Goal: Find specific page/section: Find specific page/section

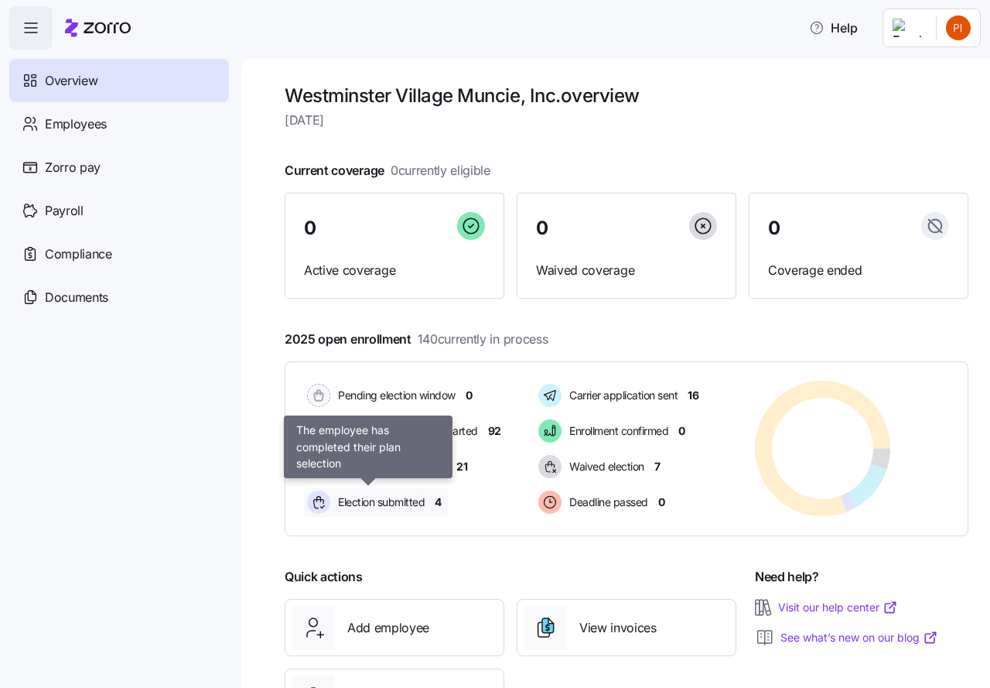
click at [353, 502] on span "Election submitted" at bounding box center [378, 501] width 91 height 15
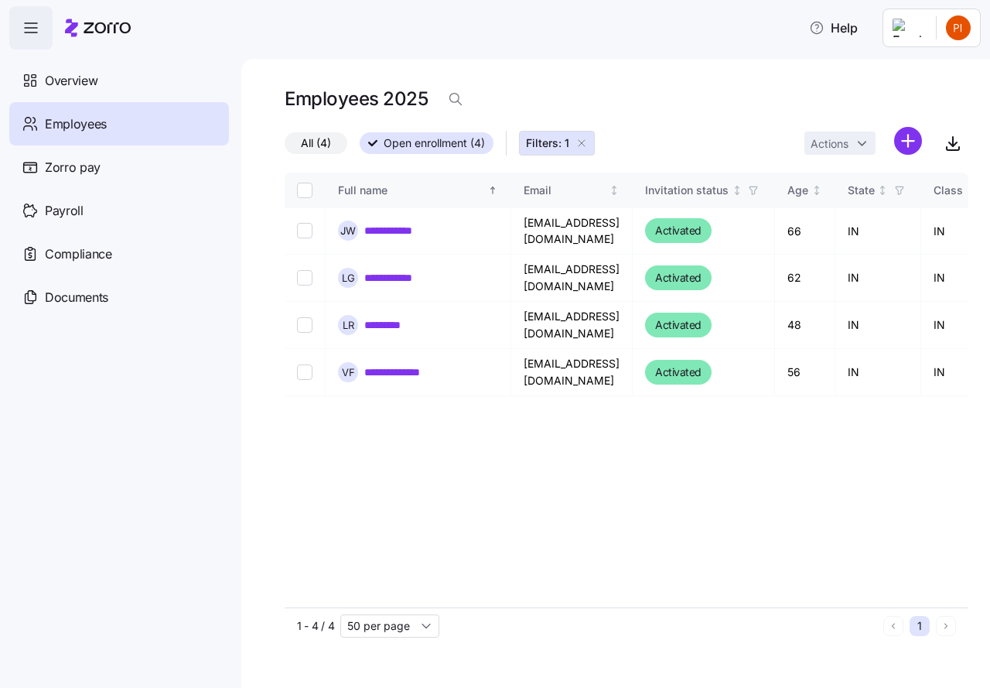
click at [583, 142] on icon "button" at bounding box center [582, 143] width 12 height 12
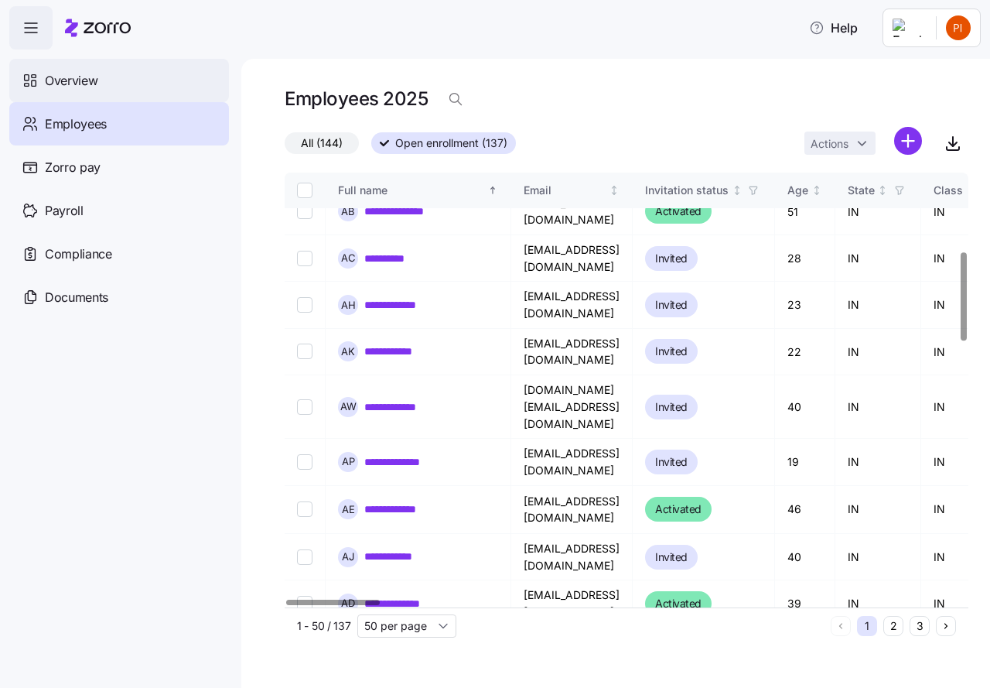
scroll to position [387, 0]
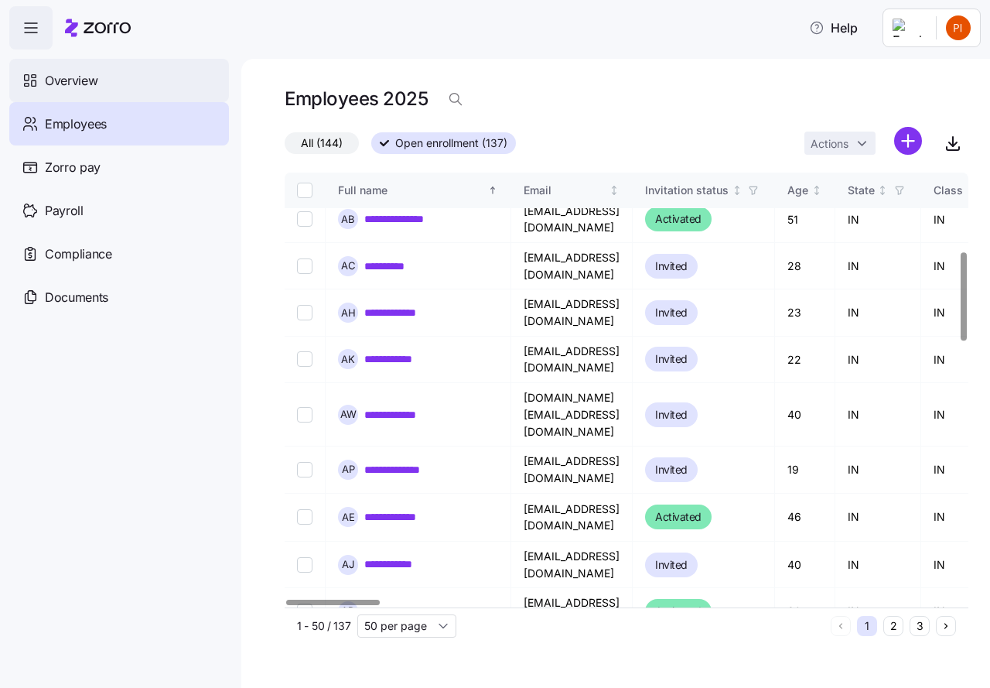
click at [43, 77] on div "Overview" at bounding box center [119, 80] width 220 height 43
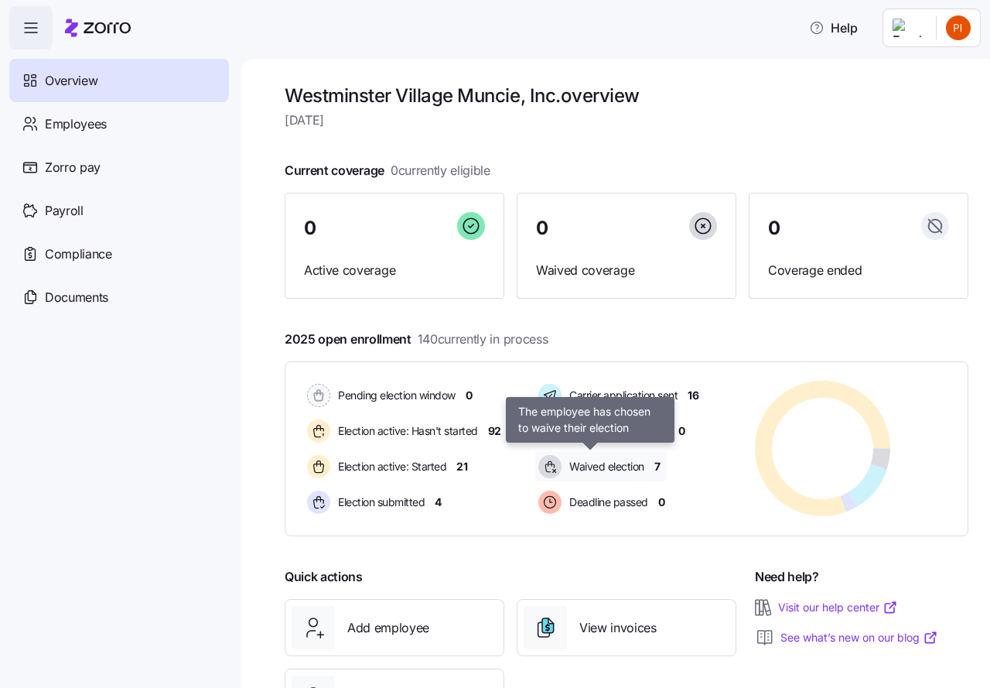
click at [596, 465] on span "Waived election" at bounding box center [605, 466] width 80 height 15
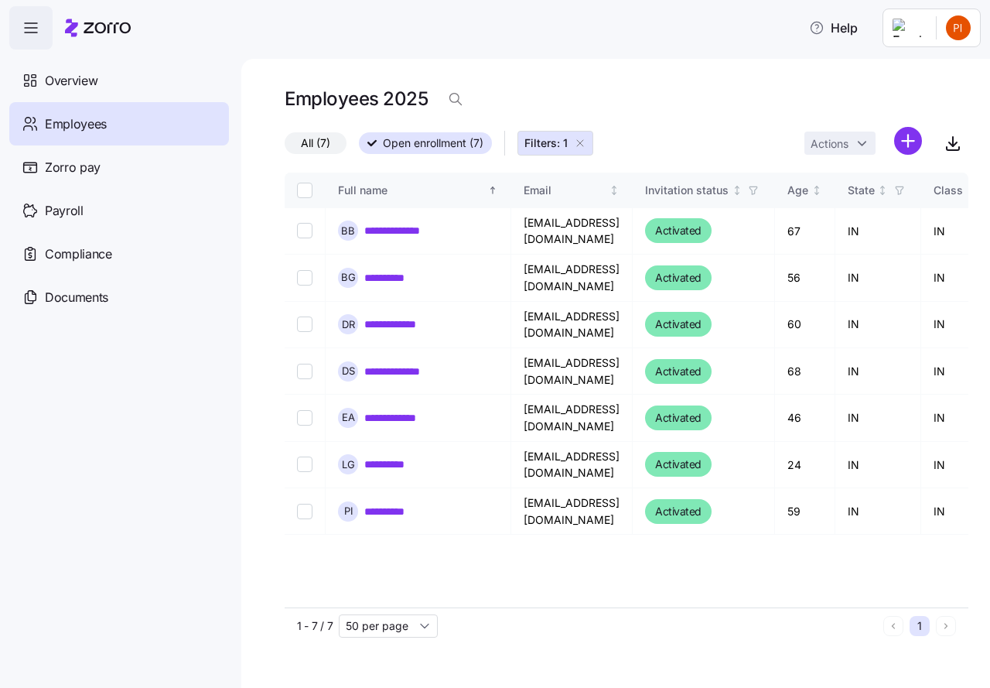
click at [581, 142] on icon "button" at bounding box center [580, 143] width 12 height 12
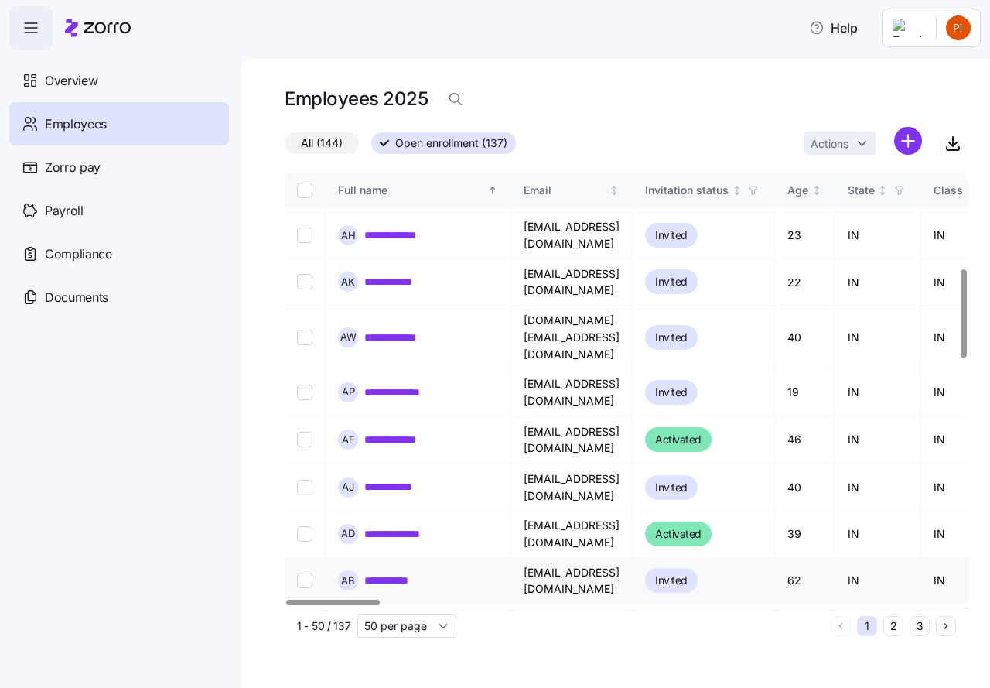
scroll to position [484, 0]
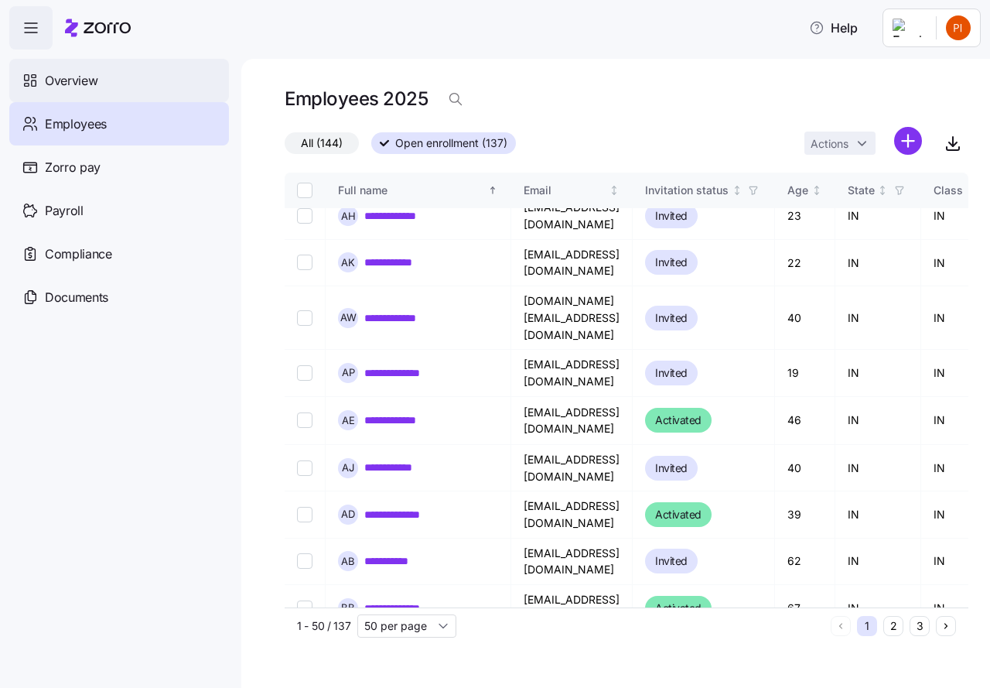
click at [70, 78] on span "Overview" at bounding box center [71, 80] width 53 height 19
